Goal: Find contact information: Find contact information

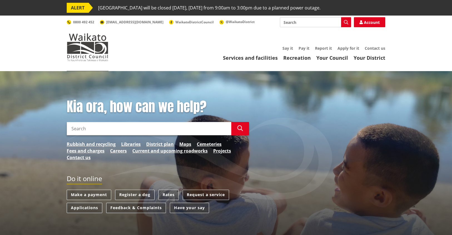
click at [304, 24] on input "Search" at bounding box center [315, 22] width 71 height 10
type input "communications"
click at [344, 23] on icon "button" at bounding box center [346, 22] width 4 height 4
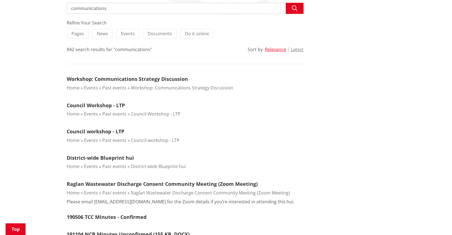
scroll to position [127, 0]
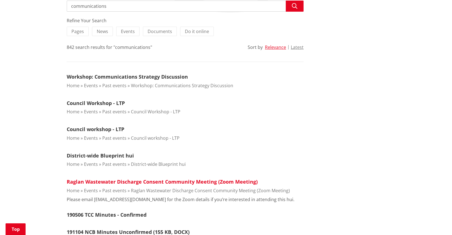
click at [148, 182] on link "Raglan Wastewater Discharge Consent Community Meeting (Zoom Meeting)" at bounding box center [162, 181] width 191 height 7
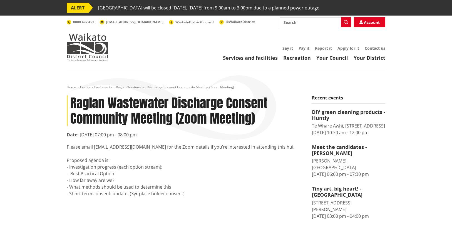
click at [308, 26] on input "Search" at bounding box center [315, 22] width 71 height 10
type input "[PERSON_NAME]"
click at [347, 22] on icon "button" at bounding box center [346, 22] width 4 height 4
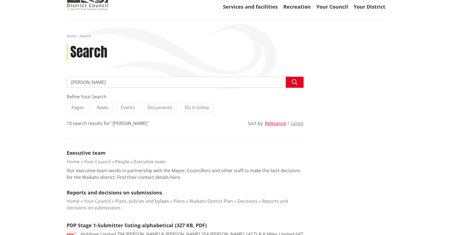
scroll to position [52, 0]
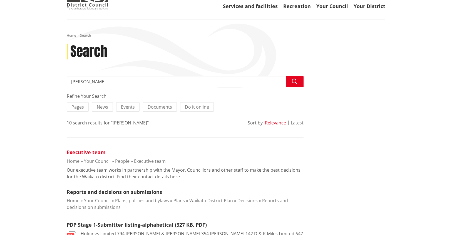
click at [92, 153] on link "Executive team" at bounding box center [86, 152] width 39 height 7
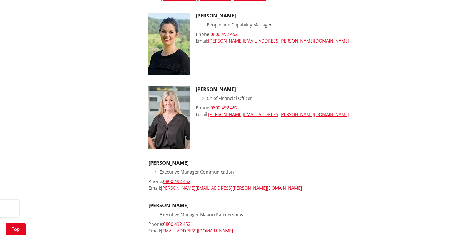
scroll to position [439, 0]
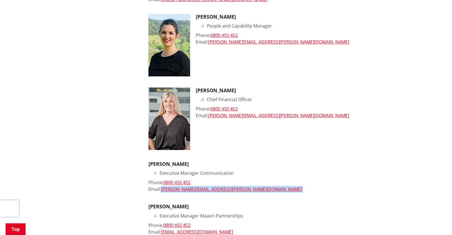
drag, startPoint x: 253, startPoint y: 196, endPoint x: 161, endPoint y: 191, distance: 92.1
click at [161, 191] on ul "[PERSON_NAME] Chief Executive Phone: [PHONE_NUMBER] Email: [PERSON_NAME][EMAIL_…" at bounding box center [266, 44] width 237 height 675
copy ul "[PERSON_NAME][EMAIL_ADDRESS][PERSON_NAME][DOMAIN_NAME]"
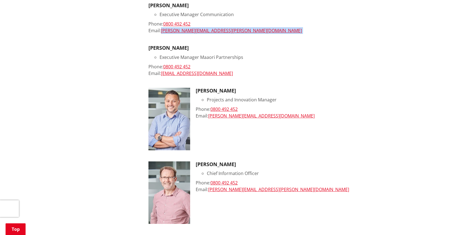
scroll to position [0, 0]
